Goal: Information Seeking & Learning: Learn about a topic

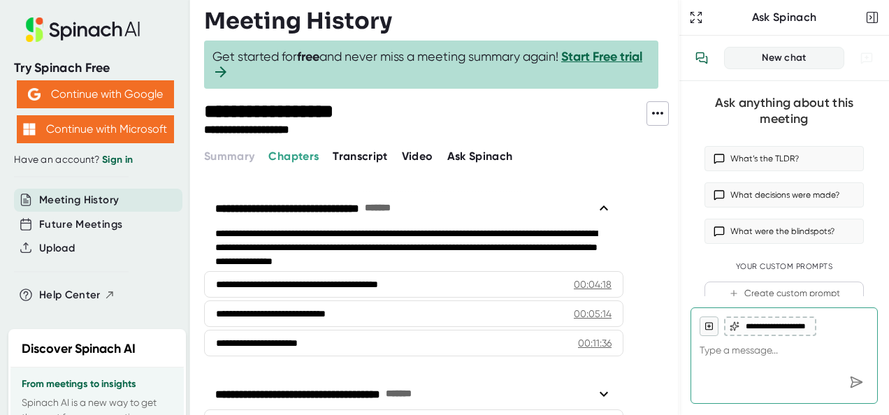
click at [652, 120] on icon at bounding box center [657, 113] width 17 height 17
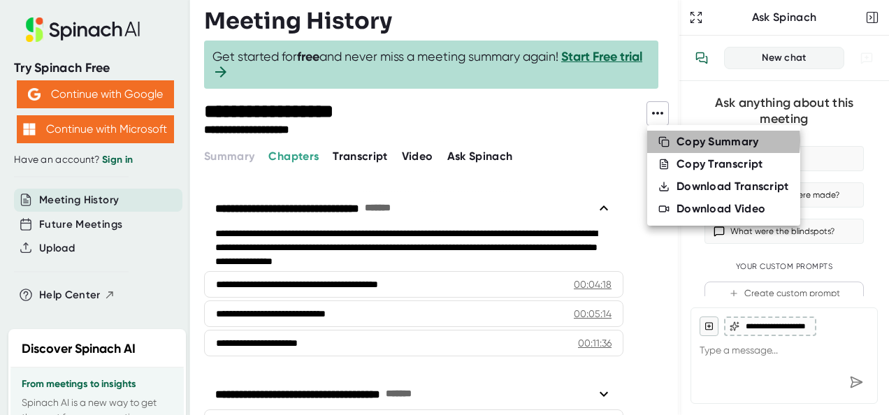
click at [693, 140] on div "Copy Summary" at bounding box center [717, 142] width 82 height 14
type textarea "x"
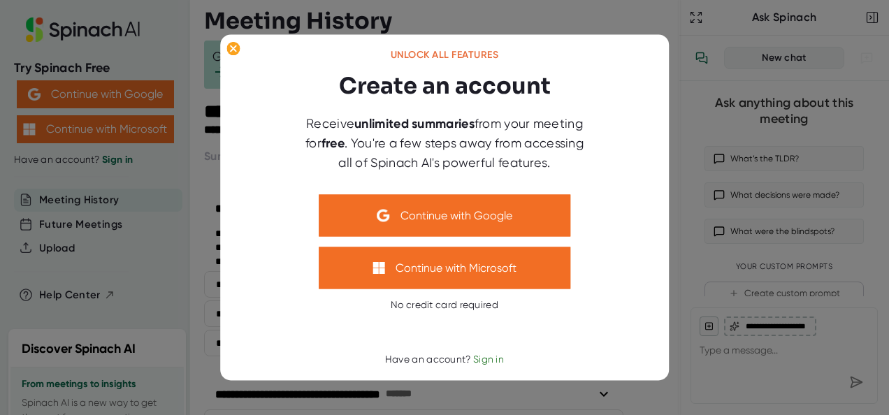
click at [479, 358] on span "Sign in" at bounding box center [488, 359] width 31 height 11
